Goal: Information Seeking & Learning: Learn about a topic

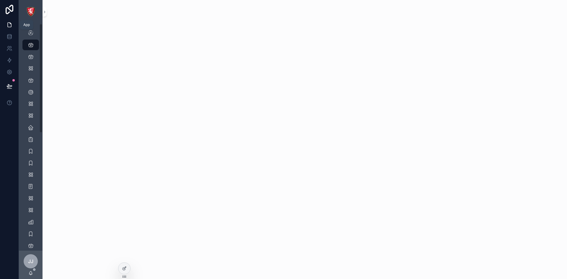
click at [10, 20] on link at bounding box center [9, 25] width 19 height 12
click at [9, 23] on icon at bounding box center [10, 25] width 4 height 4
click at [32, 43] on icon "scrollable content" at bounding box center [31, 45] width 6 height 6
click at [32, 30] on div "Page Stock" at bounding box center [30, 32] width 9 height 9
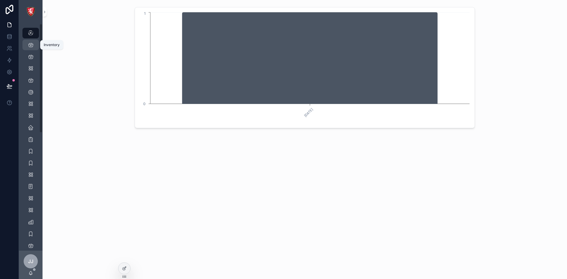
click at [34, 48] on div "Inventory 1,987" at bounding box center [30, 44] width 9 height 9
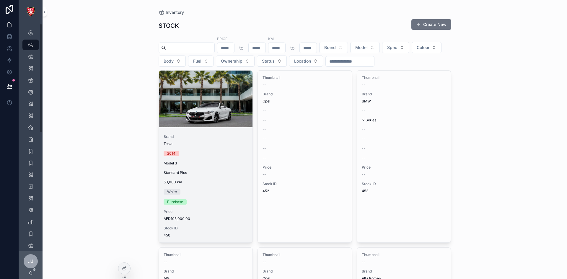
click at [241, 177] on div "Brand Tesla 2014 Model 3 Standard Plus 50,000 [PERSON_NAME] Purchase Price AED1…" at bounding box center [206, 186] width 94 height 113
